Goal: Transaction & Acquisition: Obtain resource

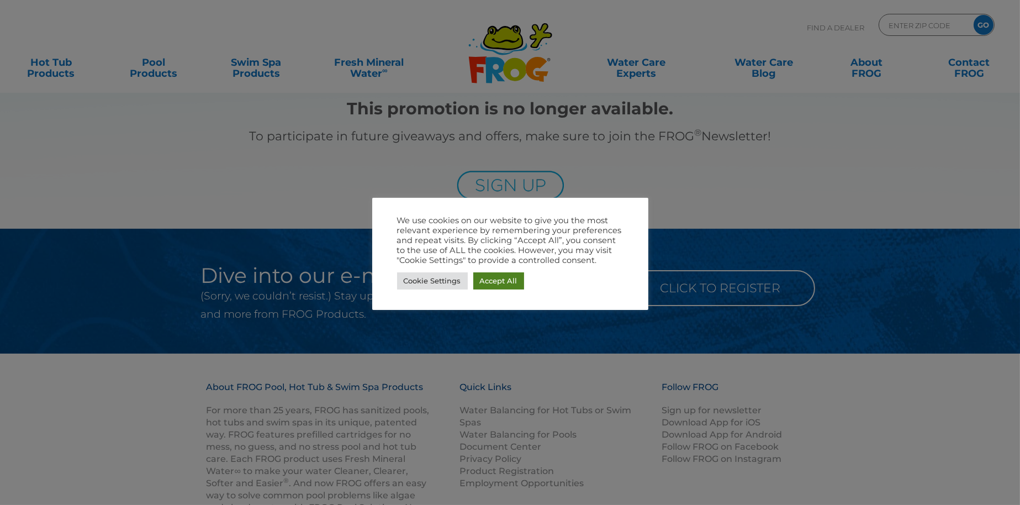
click at [489, 279] on link "Accept All" at bounding box center [498, 280] width 51 height 17
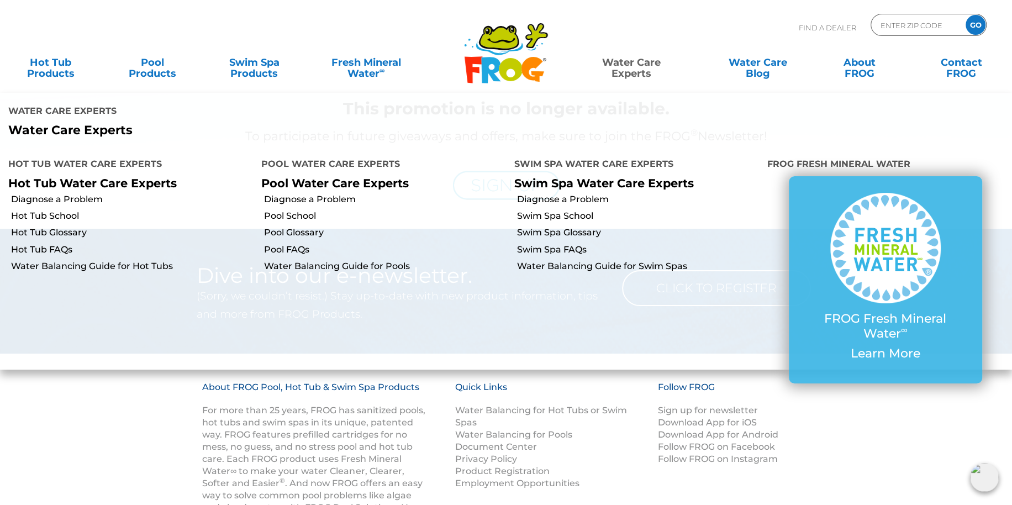
click at [635, 69] on link "Water Care Experts" at bounding box center [631, 62] width 129 height 22
